Goal: Task Accomplishment & Management: Manage account settings

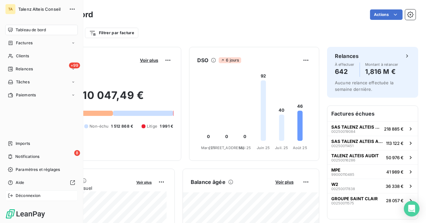
click at [14, 194] on div "Déconnexion" at bounding box center [41, 195] width 73 height 10
